Goal: Use online tool/utility: Utilize a website feature to perform a specific function

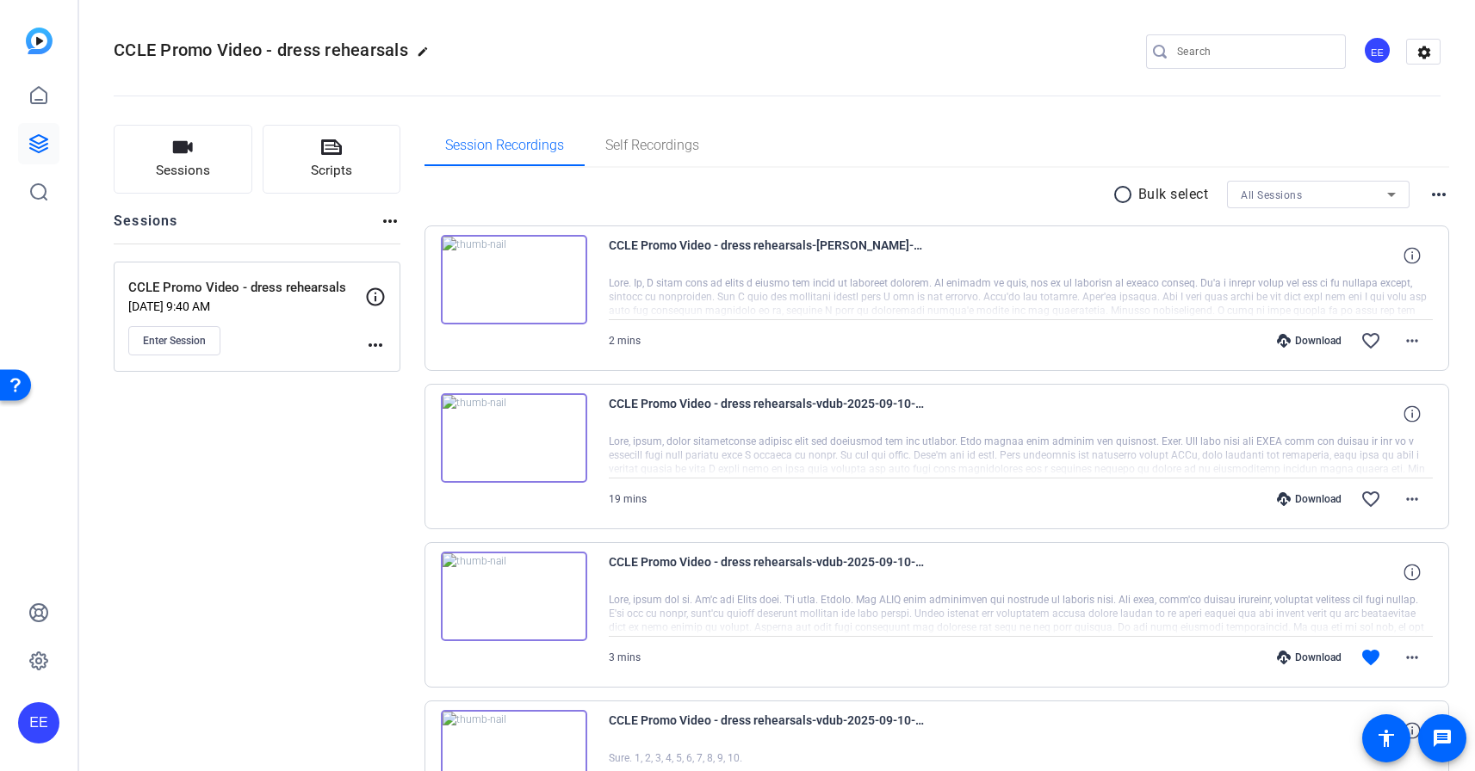
click at [372, 348] on mat-icon "more_horiz" at bounding box center [375, 345] width 21 height 21
click at [268, 356] on div at bounding box center [737, 385] width 1475 height 771
click at [375, 300] on icon at bounding box center [376, 297] width 18 height 18
click at [205, 352] on button "Enter Session" at bounding box center [174, 340] width 92 height 29
click at [391, 221] on mat-icon "more_horiz" at bounding box center [390, 221] width 21 height 21
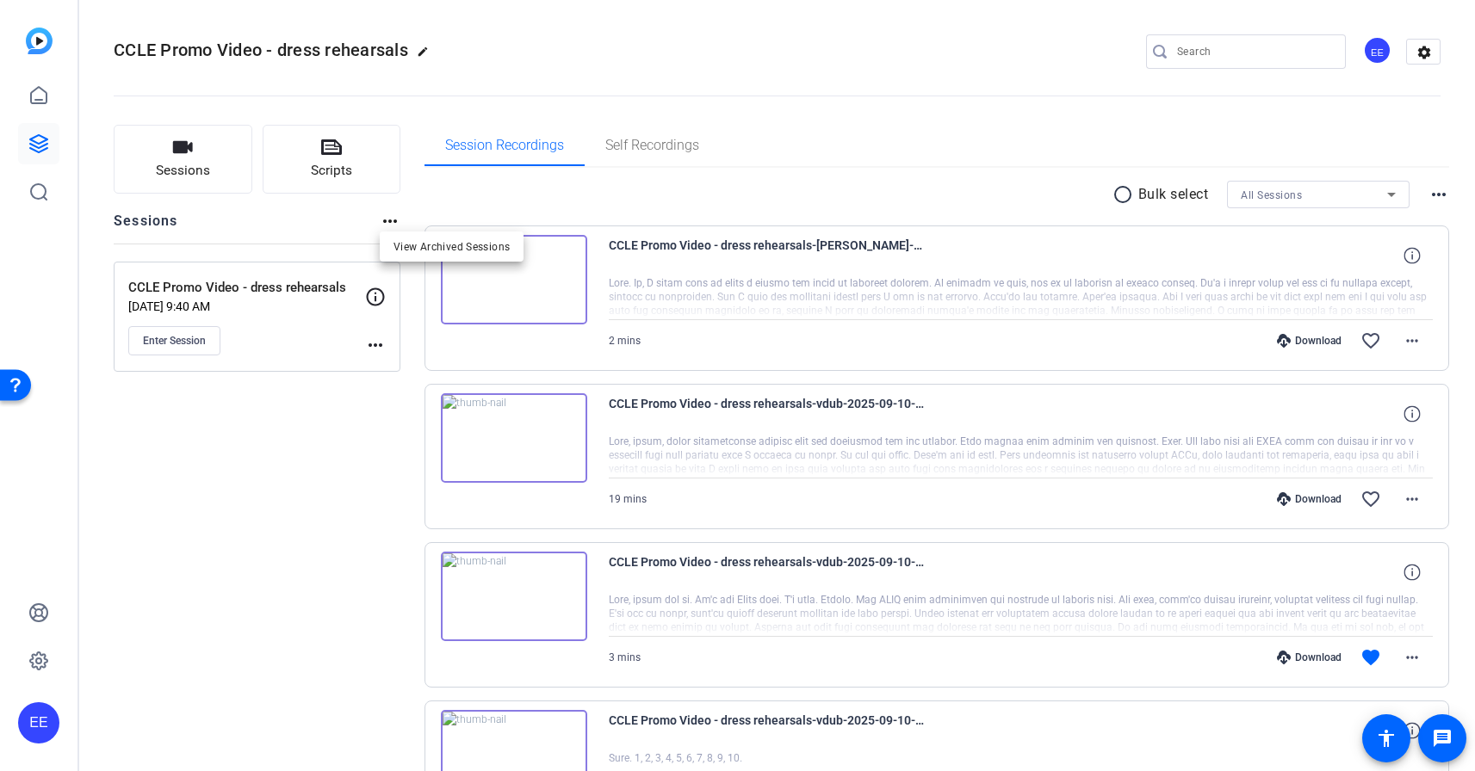
click at [205, 177] on div at bounding box center [737, 385] width 1475 height 771
click at [633, 152] on span "Self Recordings" at bounding box center [652, 146] width 94 height 14
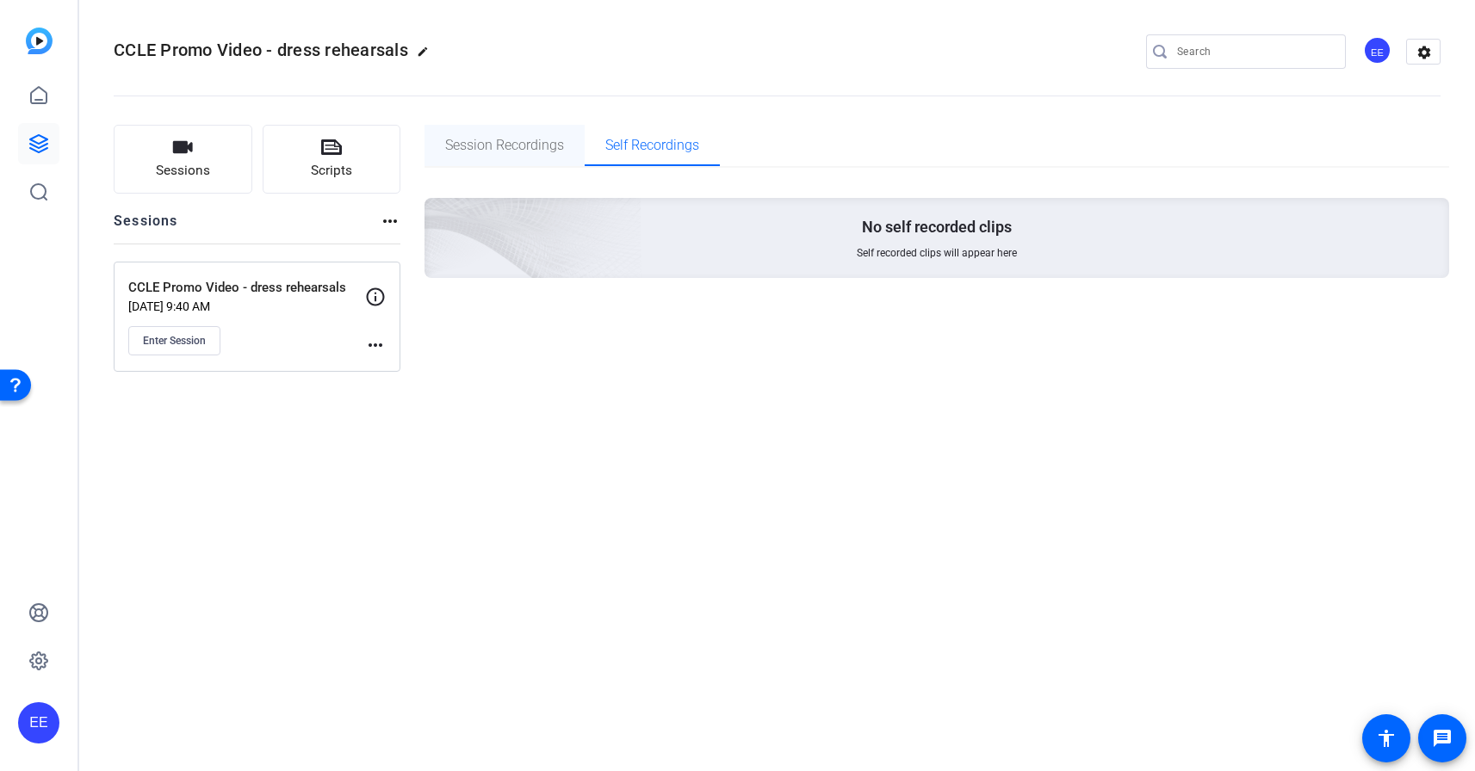
click at [537, 159] on span "Session Recordings" at bounding box center [504, 145] width 119 height 41
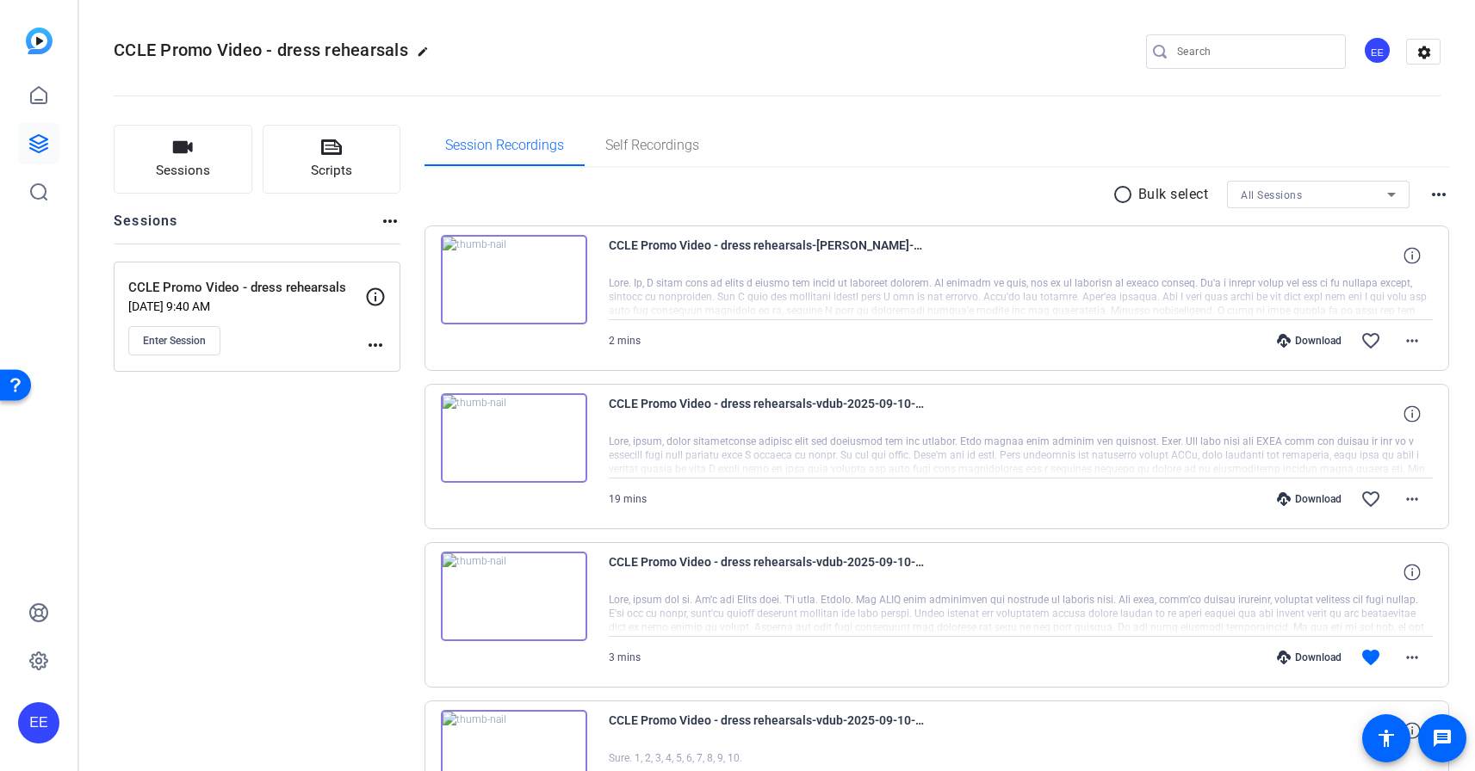
click at [393, 222] on mat-icon "more_horiz" at bounding box center [390, 221] width 21 height 21
click at [380, 350] on div at bounding box center [737, 385] width 1475 height 771
click at [370, 349] on mat-icon "more_horiz" at bounding box center [375, 345] width 21 height 21
click at [195, 337] on div at bounding box center [737, 385] width 1475 height 771
click at [198, 342] on span "Enter Session" at bounding box center [174, 341] width 63 height 14
